Goal: Communication & Community: Answer question/provide support

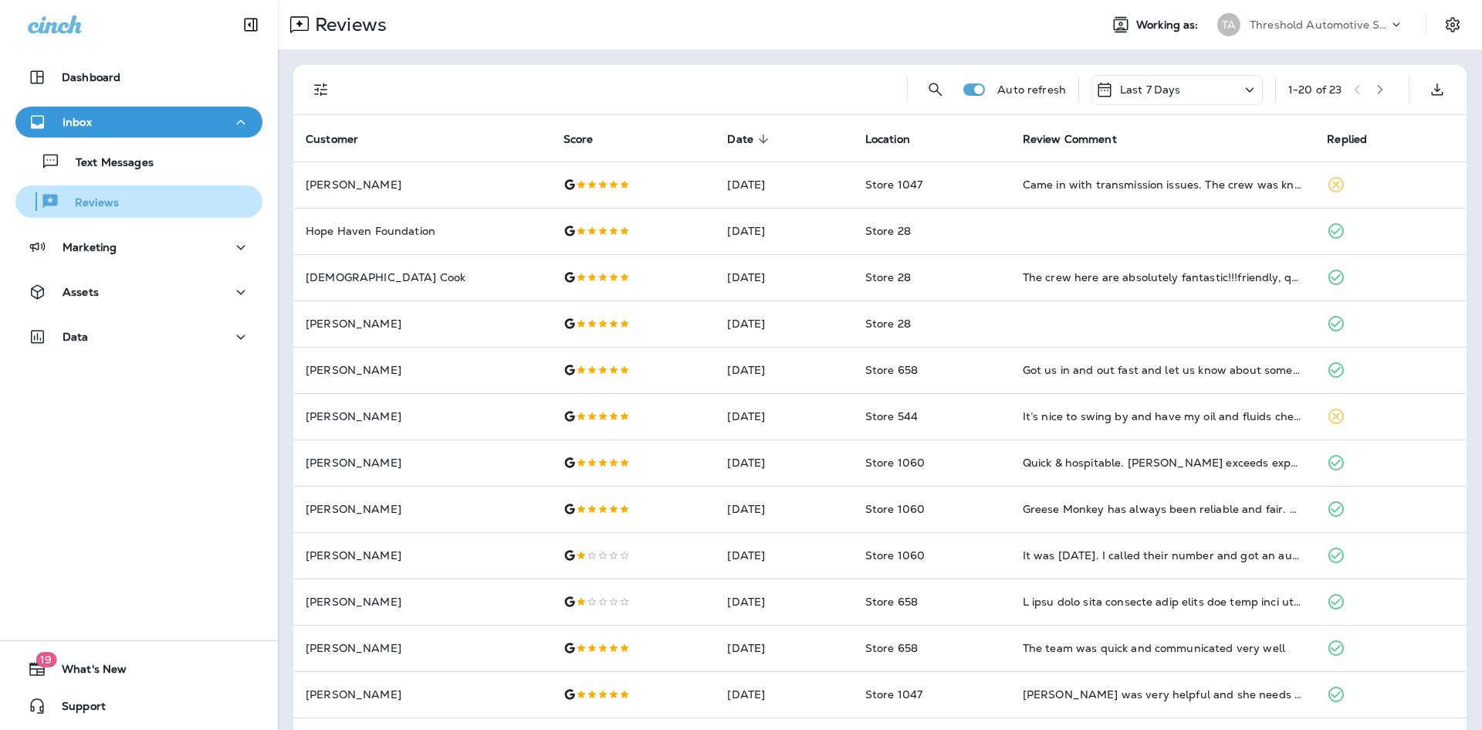
click at [98, 199] on p "Reviews" at bounding box center [88, 203] width 59 height 15
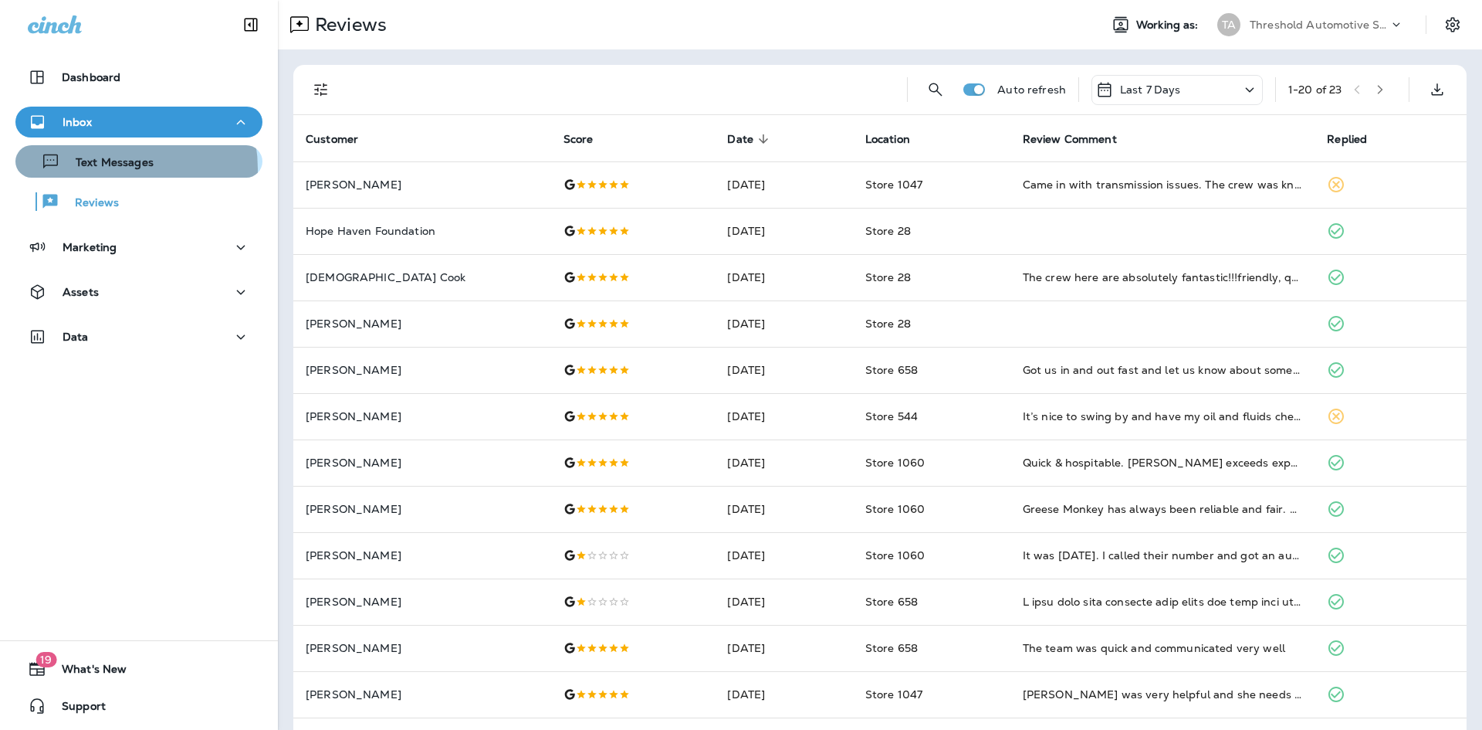
click at [108, 169] on p "Text Messages" at bounding box center [106, 163] width 93 height 15
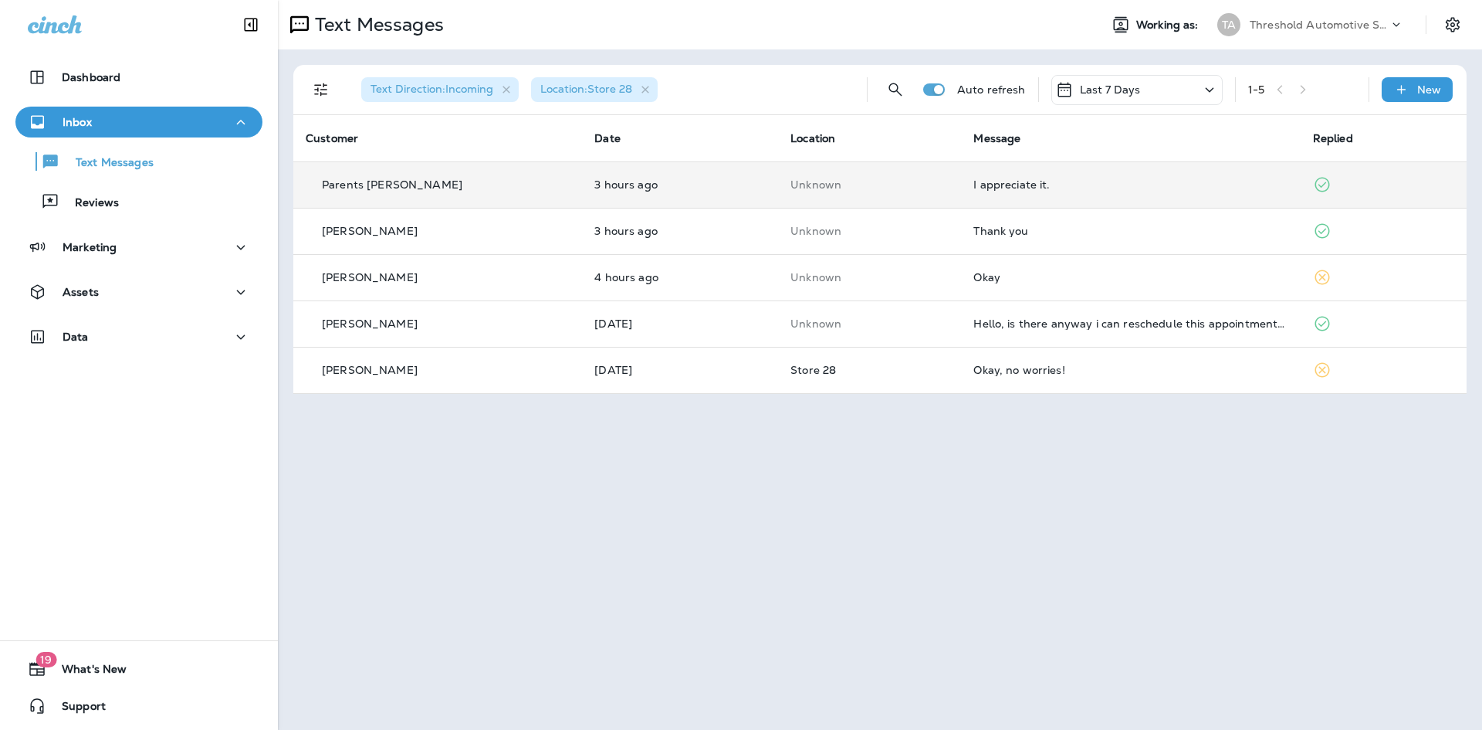
click at [582, 177] on td "3 hours ago" at bounding box center [680, 184] width 196 height 46
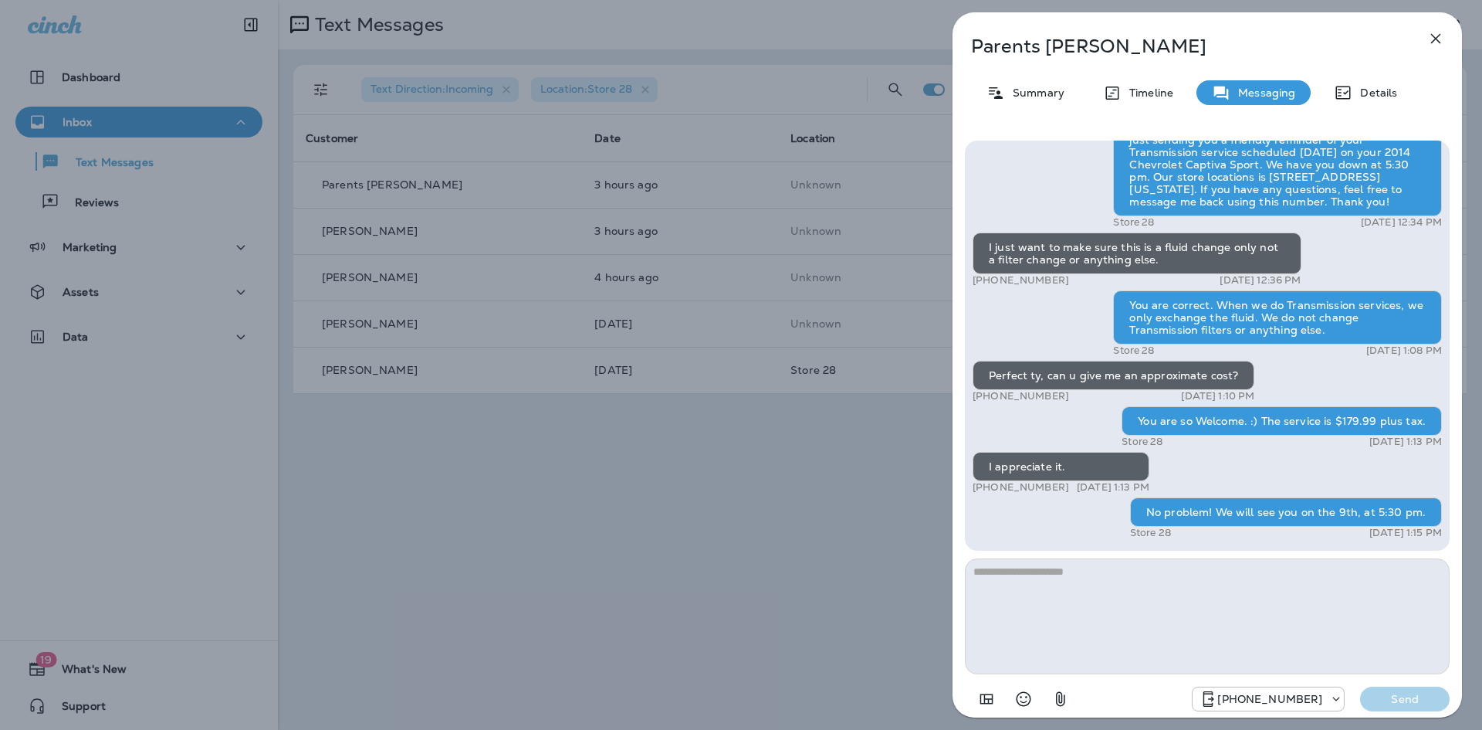
click at [692, 459] on div "Parents [PERSON_NAME] Summary Timeline Messaging Details Hey this is [PERSON_NA…" at bounding box center [741, 365] width 1482 height 730
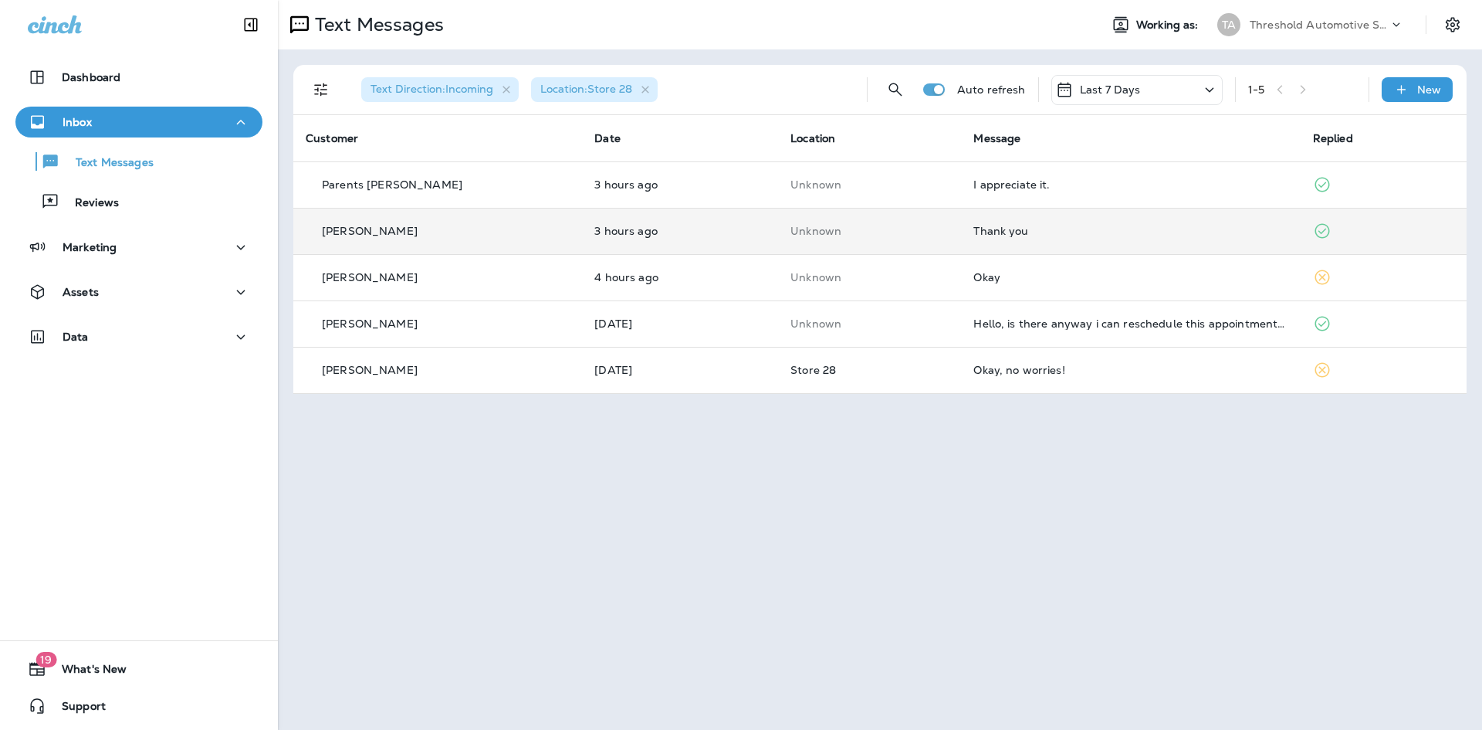
click at [756, 231] on td "3 hours ago" at bounding box center [680, 231] width 196 height 46
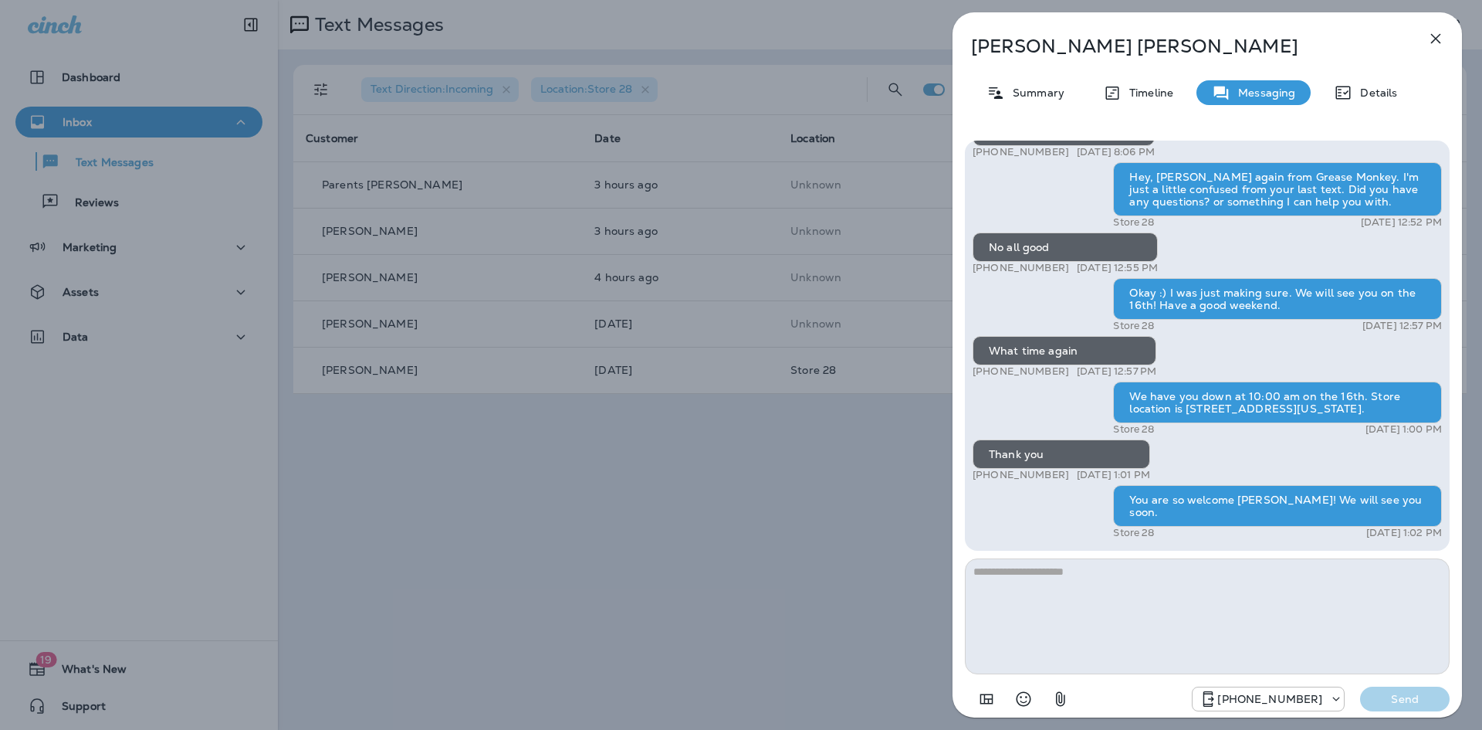
click at [845, 449] on div "[PERSON_NAME] Summary Timeline Messaging Details Hey [PERSON_NAME]! This is [PE…" at bounding box center [741, 365] width 1482 height 730
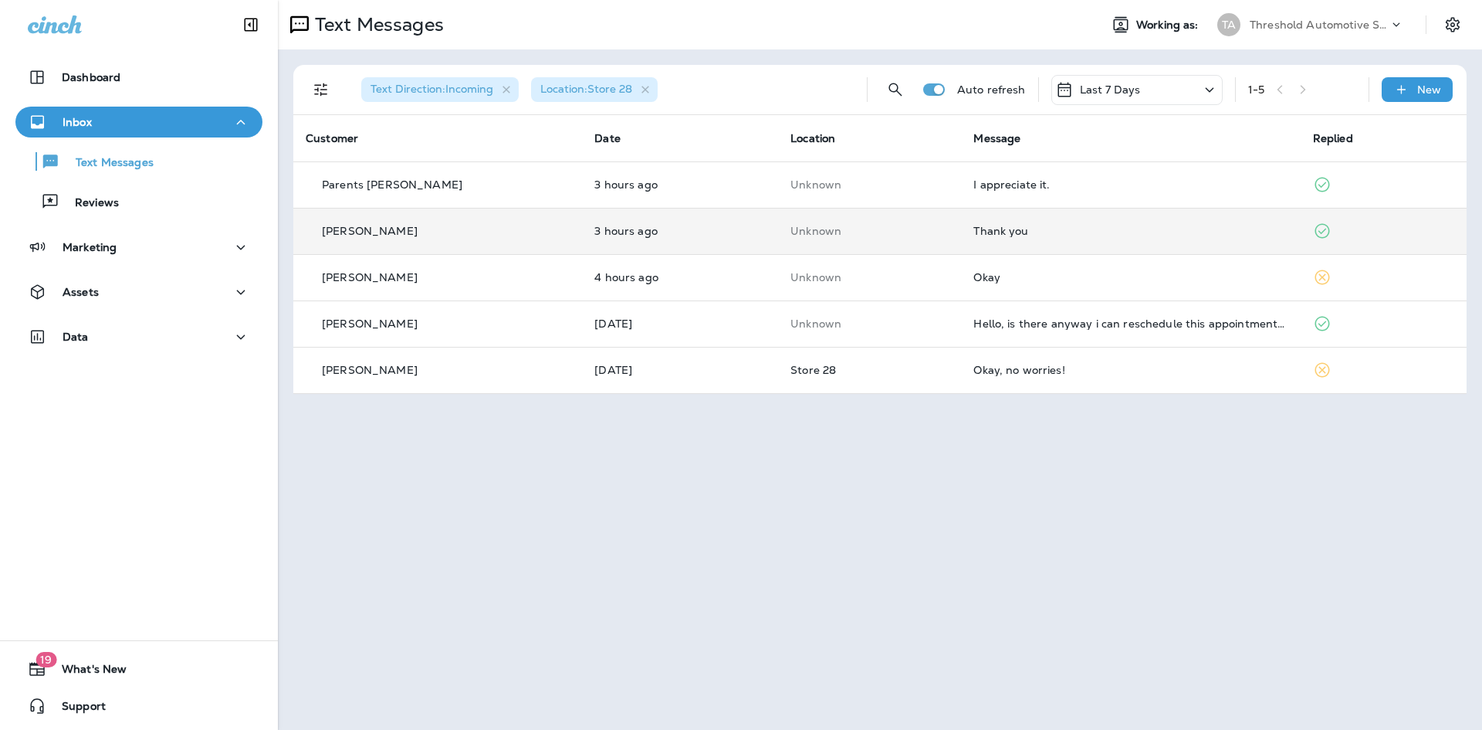
click at [915, 239] on td "Unknown" at bounding box center [869, 231] width 183 height 46
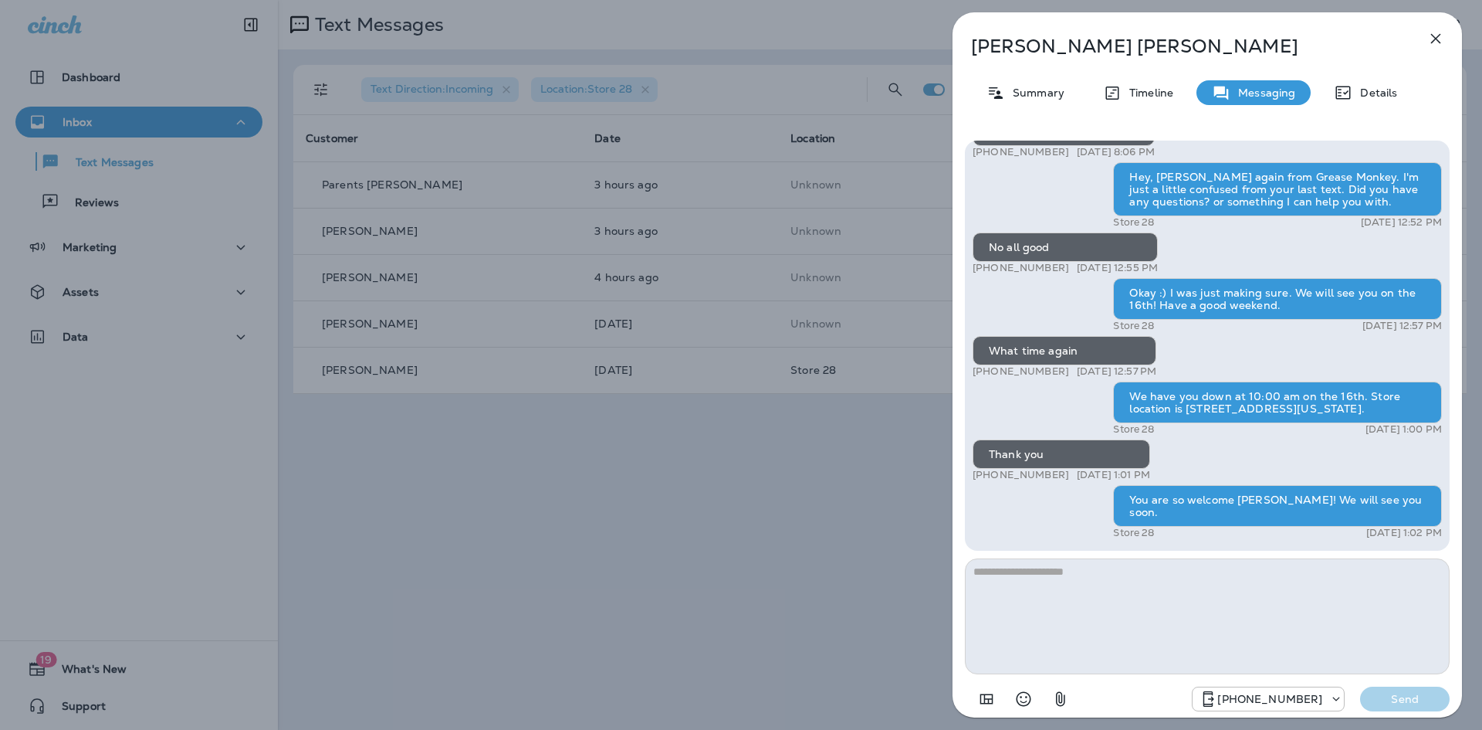
click at [796, 496] on div "[PERSON_NAME] Summary Timeline Messaging Details Hey [PERSON_NAME]! This is [PE…" at bounding box center [741, 365] width 1482 height 730
